Goal: Book appointment/travel/reservation

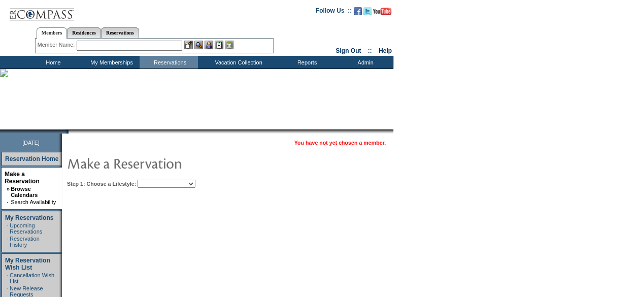
click at [187, 180] on select "Beach Leisure Metropolitan Mountain OIAL for Adventure OIAL for Couples OIAL fo…" at bounding box center [167, 184] width 58 height 8
select select "Beach"
click at [155, 180] on select "Beach Leisure Metropolitan Mountain OIAL for Adventure OIAL for Couples OIAL fo…" at bounding box center [167, 184] width 58 height 8
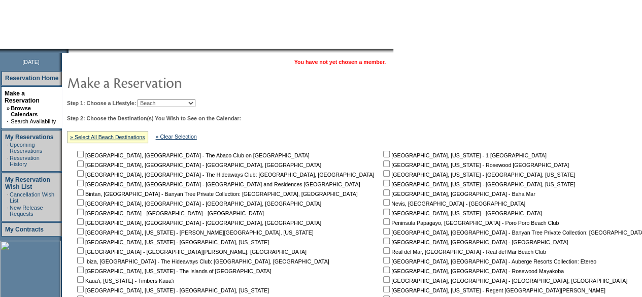
scroll to position [152, 0]
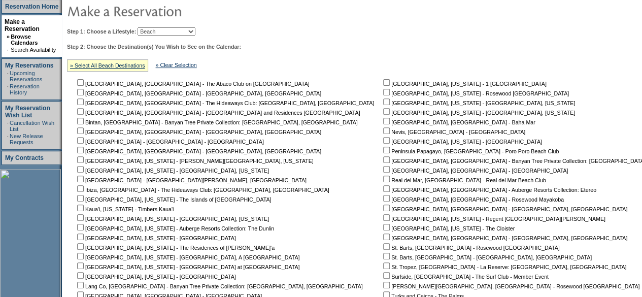
click at [383, 104] on input "checkbox" at bounding box center [386, 102] width 7 height 7
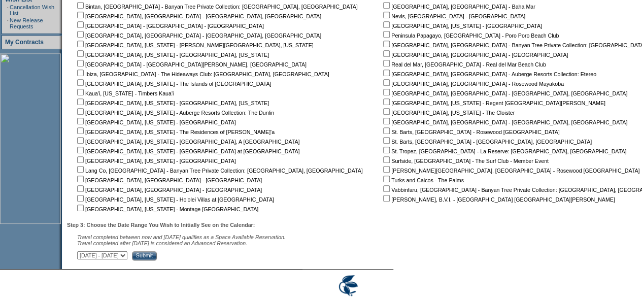
scroll to position [206, 0]
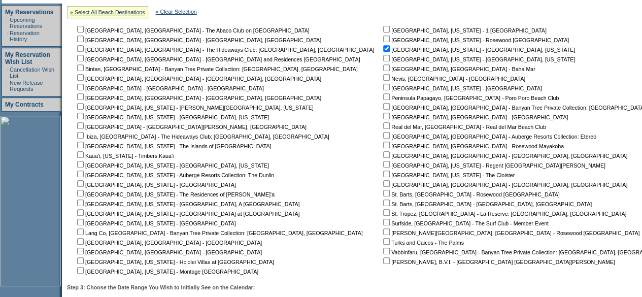
click at [383, 48] on input "checkbox" at bounding box center [386, 48] width 7 height 7
checkbox input "false"
click at [383, 88] on input "checkbox" at bounding box center [386, 87] width 7 height 7
checkbox input "true"
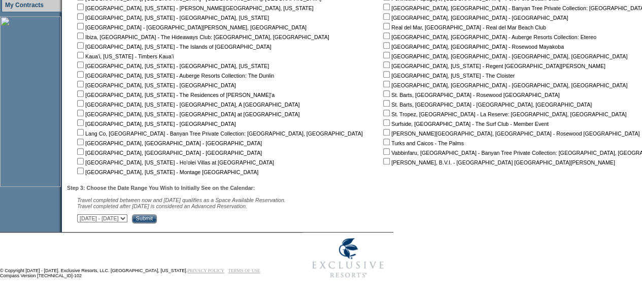
scroll to position [307, 0]
click at [157, 217] on input "Submit" at bounding box center [144, 217] width 25 height 9
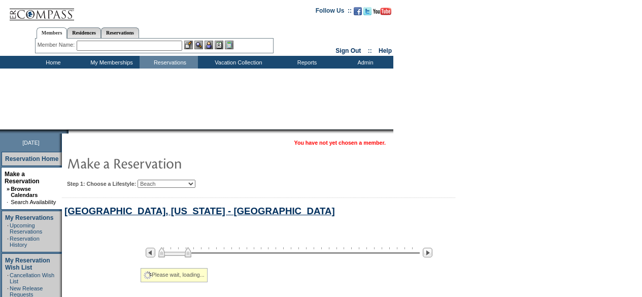
select select "Beach"
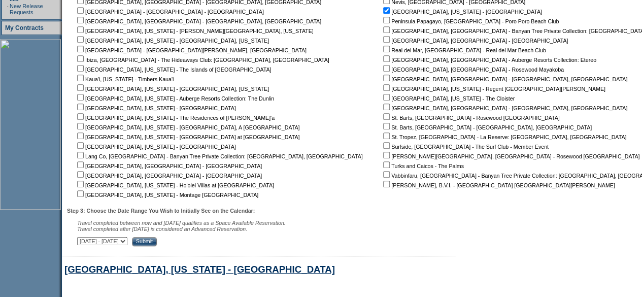
scroll to position [501, 0]
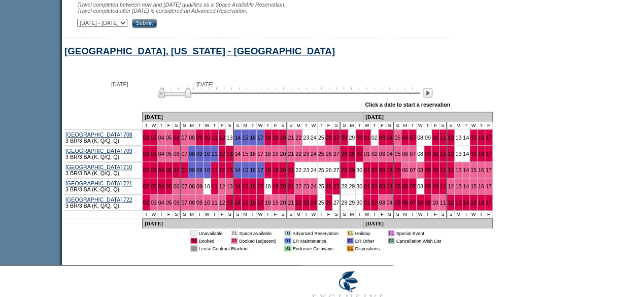
click at [219, 92] on div at bounding box center [289, 92] width 262 height 10
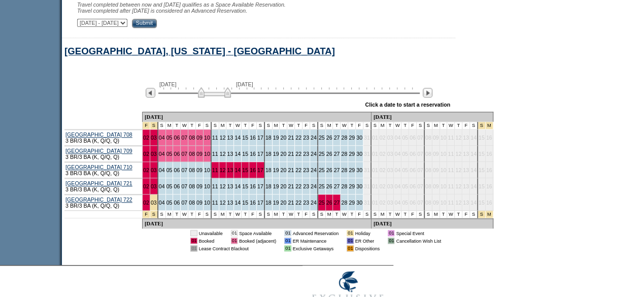
drag, startPoint x: 208, startPoint y: 97, endPoint x: 215, endPoint y: 97, distance: 7.6
click at [215, 97] on img at bounding box center [214, 92] width 33 height 10
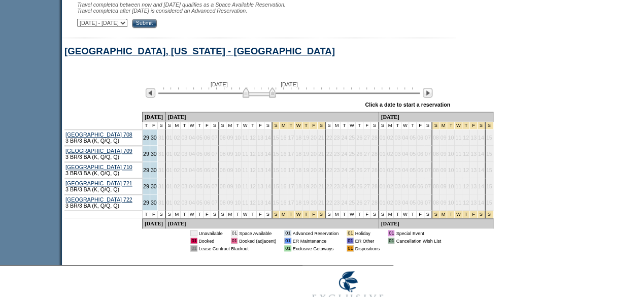
drag, startPoint x: 215, startPoint y: 97, endPoint x: 254, endPoint y: 96, distance: 39.1
click at [254, 96] on img at bounding box center [259, 92] width 33 height 10
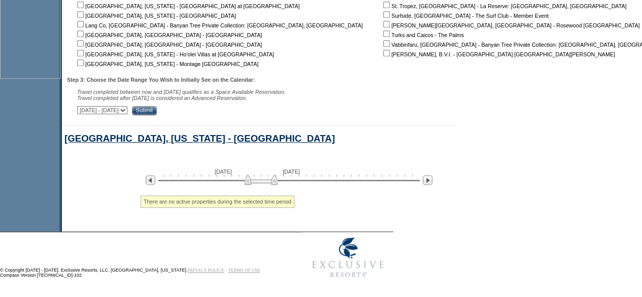
click at [217, 184] on div "[DATE] [DATE]" at bounding box center [287, 177] width 293 height 17
click at [217, 175] on div "[DATE] [DATE] » Apply these dates to all the calendars on this page Click a dat…" at bounding box center [388, 174] width 653 height 23
